Goal: Communication & Community: Ask a question

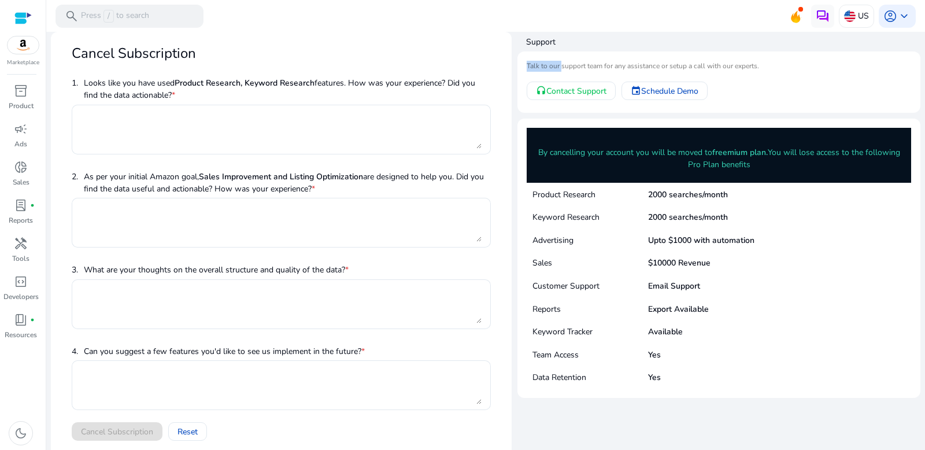
drag, startPoint x: 596, startPoint y: 42, endPoint x: 557, endPoint y: 65, distance: 44.3
click at [557, 65] on div "Support Talk to our support team for any assistance or setup a call with our ex…" at bounding box center [719, 72] width 403 height 81
click at [563, 62] on mat-card-subtitle "Talk to our support team for any assistance or setup a call with our experts." at bounding box center [719, 66] width 385 height 11
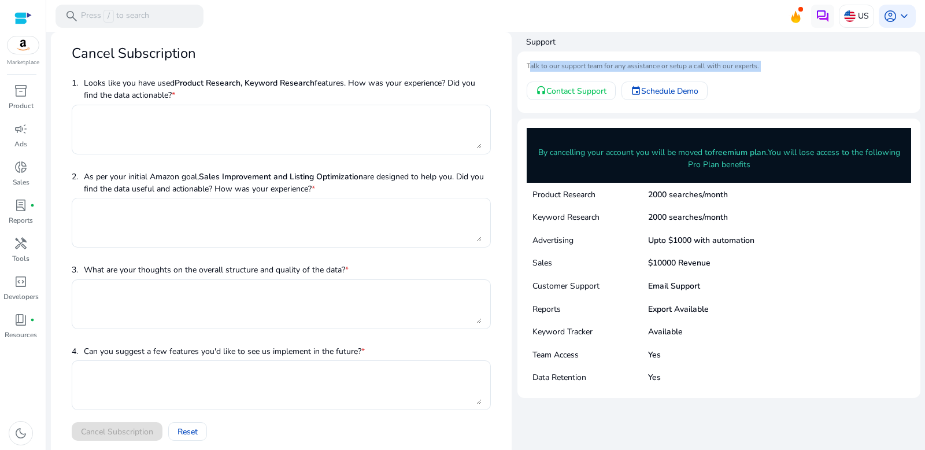
click at [563, 62] on mat-card-subtitle "Talk to our support team for any assistance or setup a call with our experts." at bounding box center [719, 66] width 385 height 11
click at [553, 40] on h4 "Support" at bounding box center [723, 42] width 394 height 12
click at [368, 9] on mat-toolbar "search Press / to search US account_circle keyboard_arrow_down" at bounding box center [485, 16] width 879 height 32
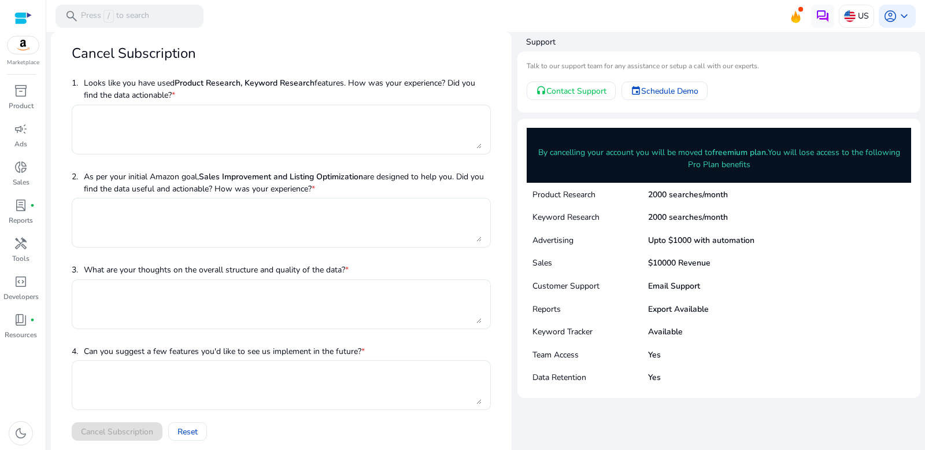
drag, startPoint x: 149, startPoint y: 19, endPoint x: 272, endPoint y: 37, distance: 124.5
click at [272, 37] on mat-sidenav-content "search Press / to search US account_circle keyboard_arrow_down We are getting t…" at bounding box center [485, 225] width 879 height 450
